Goal: Task Accomplishment & Management: Complete application form

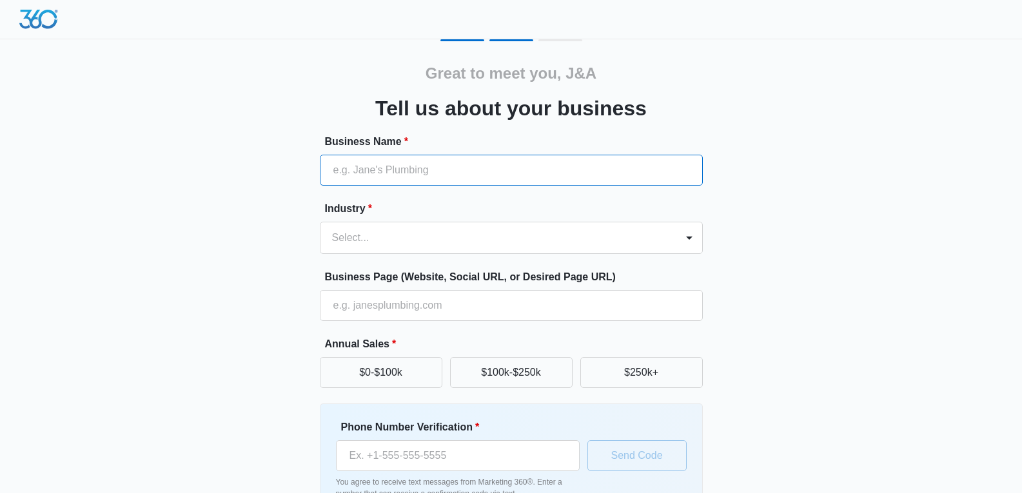
click at [506, 179] on input "Business Name *" at bounding box center [511, 170] width 383 height 31
type input "J&A Deck & Fence"
type input "[PHONE_NUMBER]"
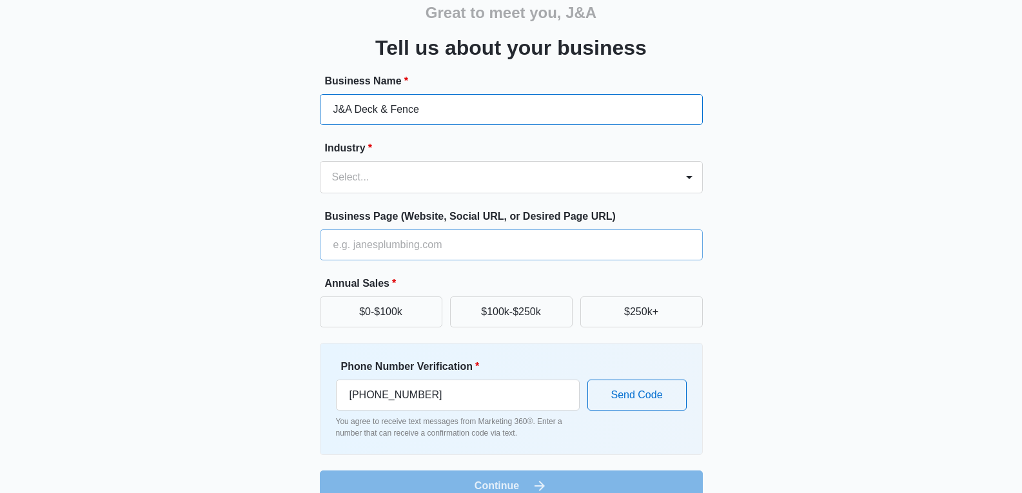
scroll to position [65, 0]
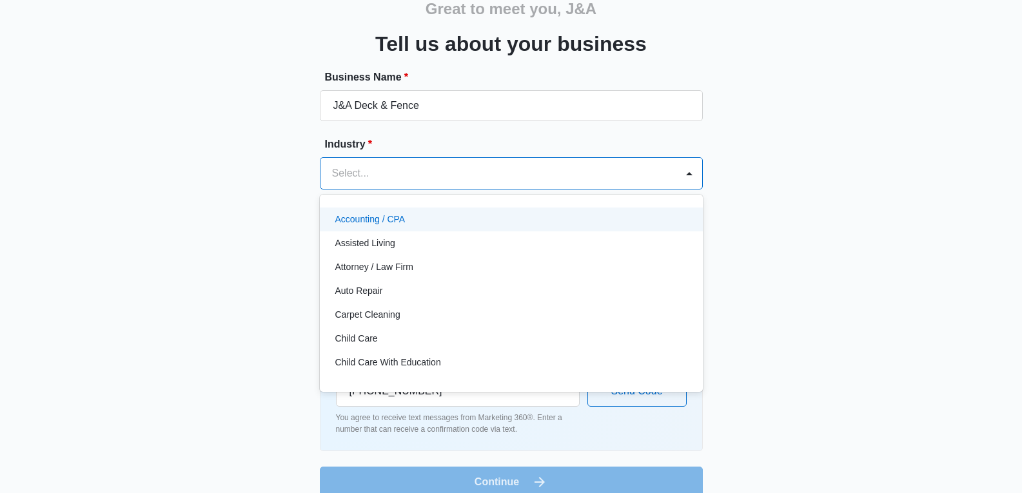
click at [515, 176] on div at bounding box center [496, 173] width 328 height 18
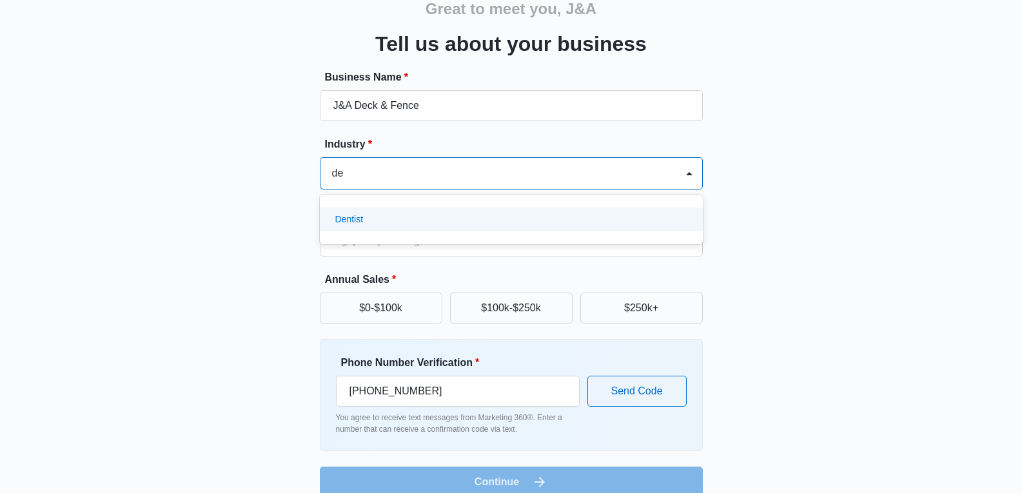
type input "d"
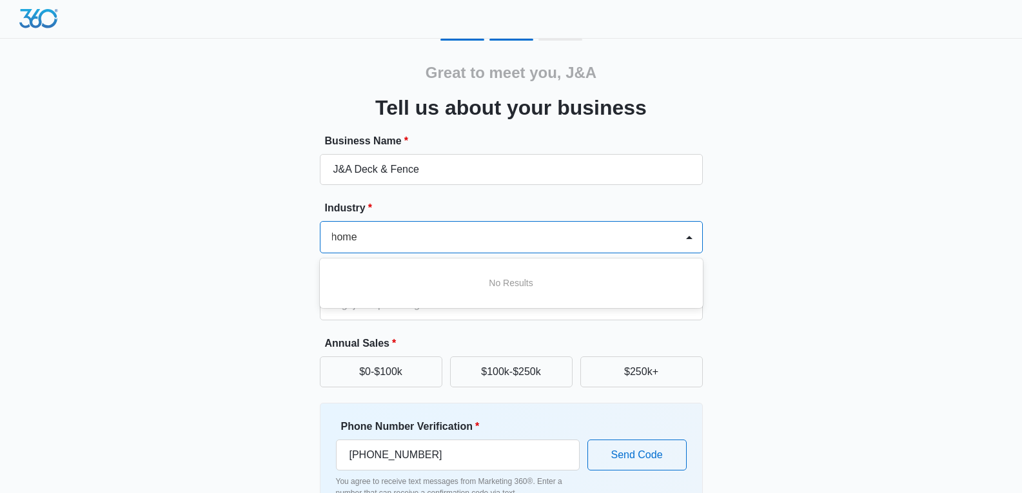
scroll to position [0, 0]
type input "home"
click at [742, 244] on div "Great to meet you, J&A Tell us about your business Business Name * J&A Deck & F…" at bounding box center [511, 300] width 774 height 523
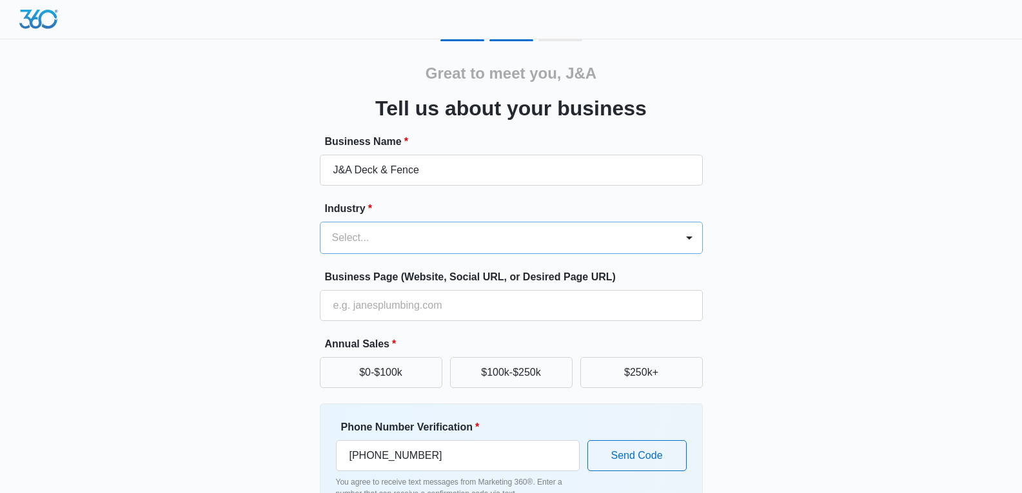
click at [466, 229] on div at bounding box center [496, 238] width 328 height 18
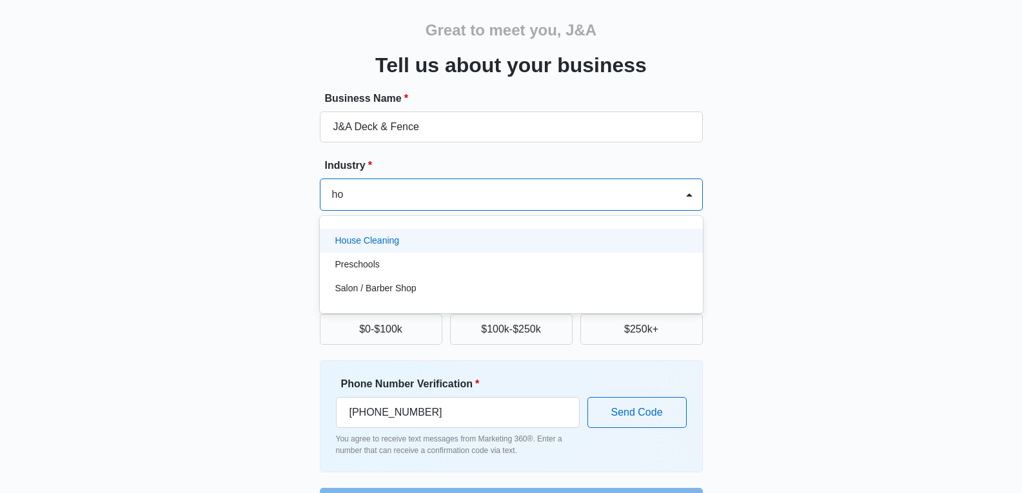
type input "h"
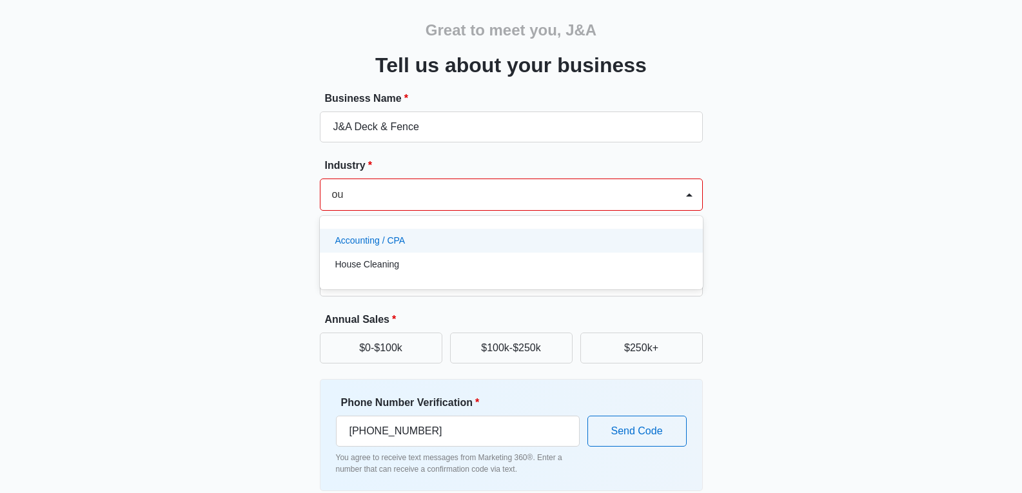
type input "o"
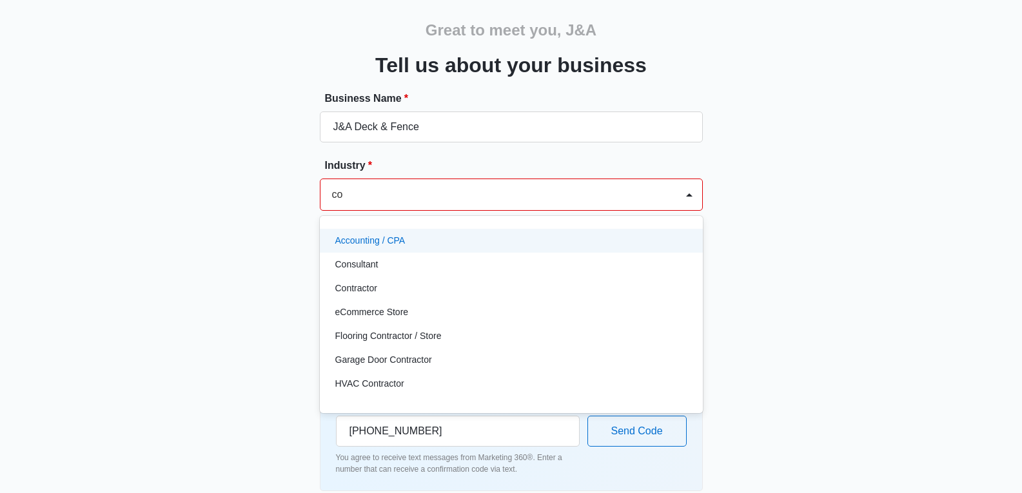
type input "con"
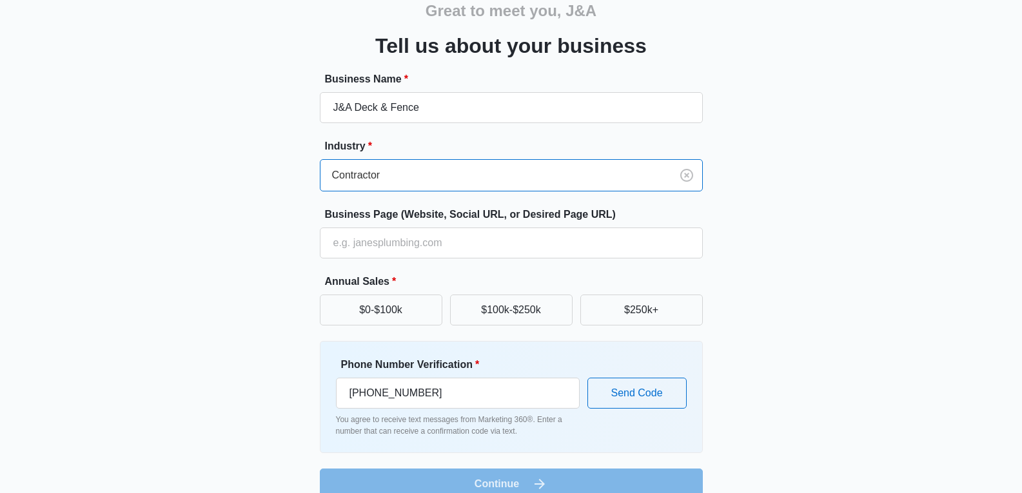
scroll to position [84, 0]
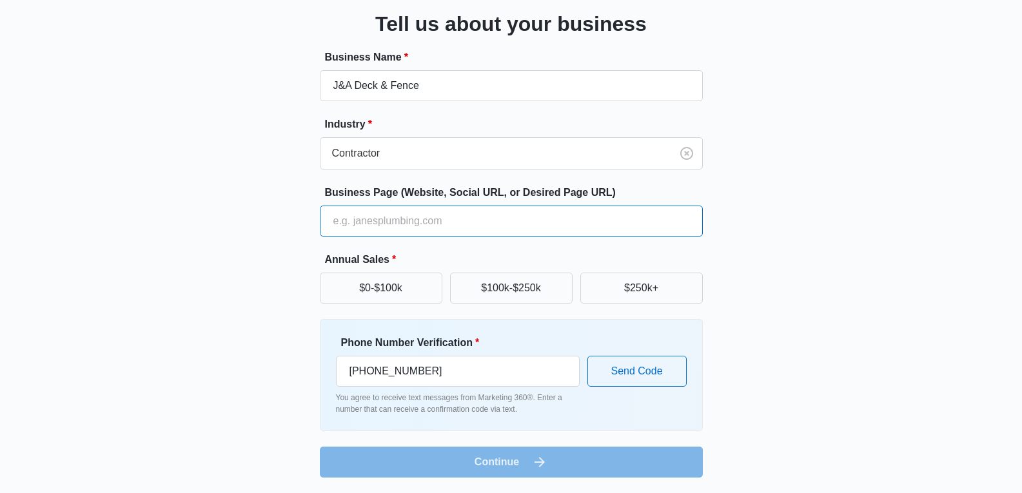
click at [450, 232] on input "Business Page (Website, Social URL, or Desired Page URL)" at bounding box center [511, 221] width 383 height 31
paste input "[URL][DOMAIN_NAME]"
type input "[URL][DOMAIN_NAME]"
click at [461, 340] on label "Phone Number Verification *" at bounding box center [463, 342] width 244 height 15
click at [461, 356] on input "[PHONE_NUMBER]" at bounding box center [458, 371] width 244 height 31
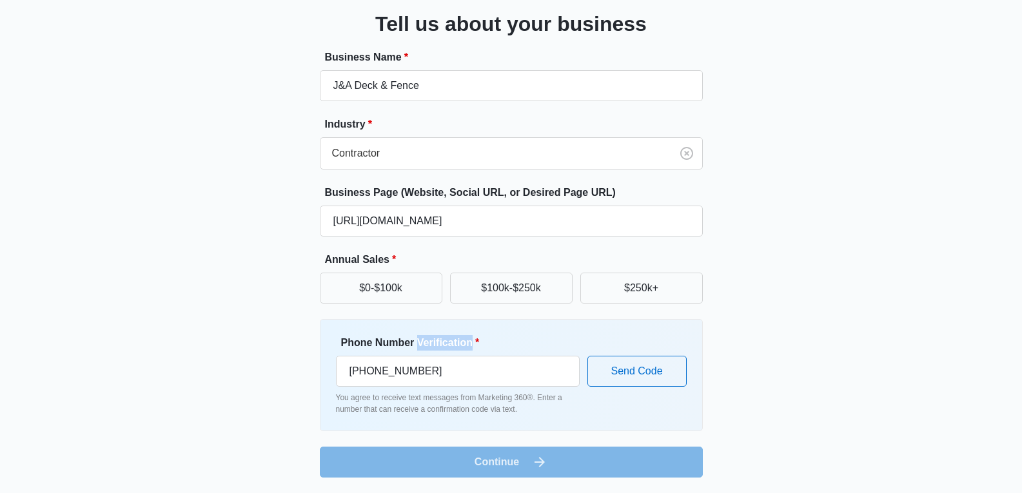
click at [461, 340] on label "Phone Number Verification *" at bounding box center [463, 342] width 244 height 15
click at [461, 356] on input "[PHONE_NUMBER]" at bounding box center [458, 371] width 244 height 31
click at [461, 340] on label "Phone Number Verification *" at bounding box center [463, 342] width 244 height 15
click at [461, 356] on input "[PHONE_NUMBER]" at bounding box center [458, 371] width 244 height 31
copy label "Phone Number Verification *"
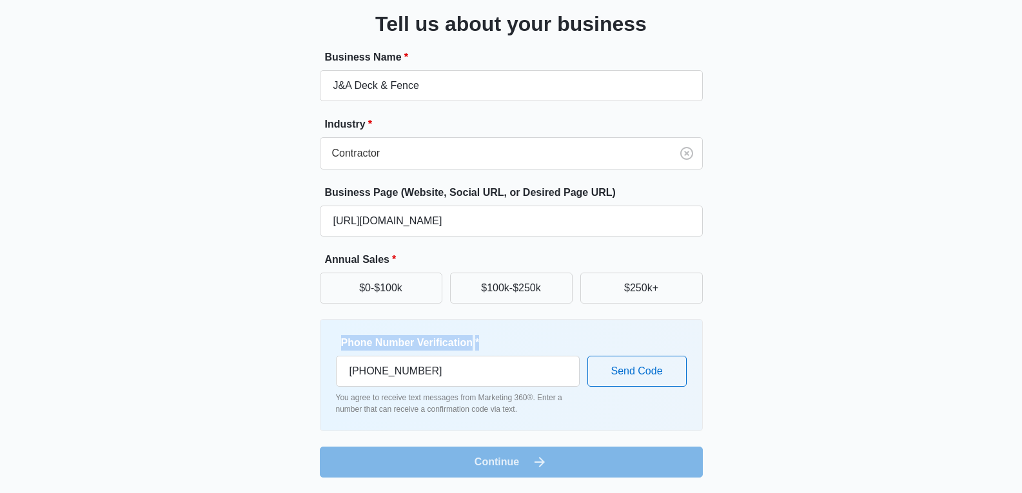
click at [520, 346] on label "Phone Number Verification *" at bounding box center [463, 342] width 244 height 15
click at [520, 356] on input "[PHONE_NUMBER]" at bounding box center [458, 371] width 244 height 31
drag, startPoint x: 471, startPoint y: 343, endPoint x: 333, endPoint y: 343, distance: 138.0
click at [333, 343] on div "Phone Number Verification * [PHONE_NUMBER] You agree to receive text messages f…" at bounding box center [511, 375] width 383 height 112
copy label "Phone Number Verification"
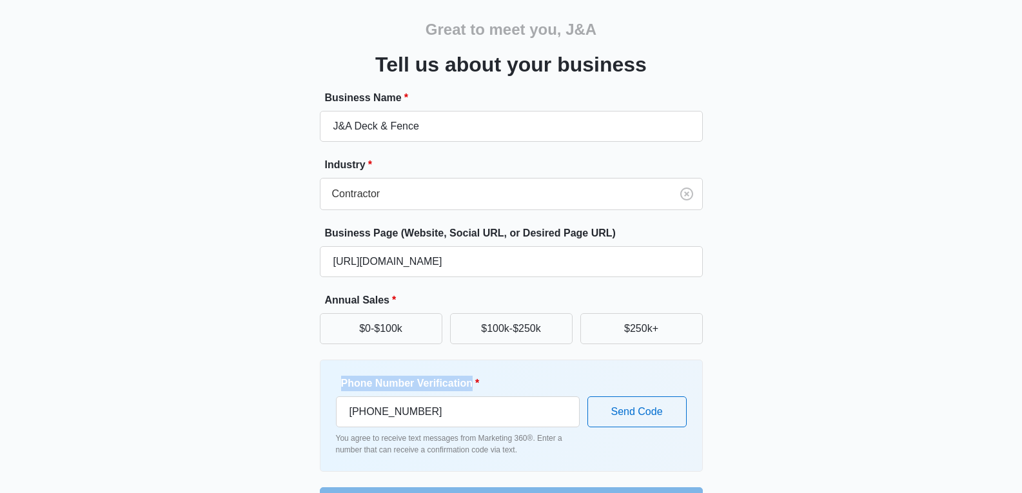
scroll to position [0, 0]
